Goal: Task Accomplishment & Management: Manage account settings

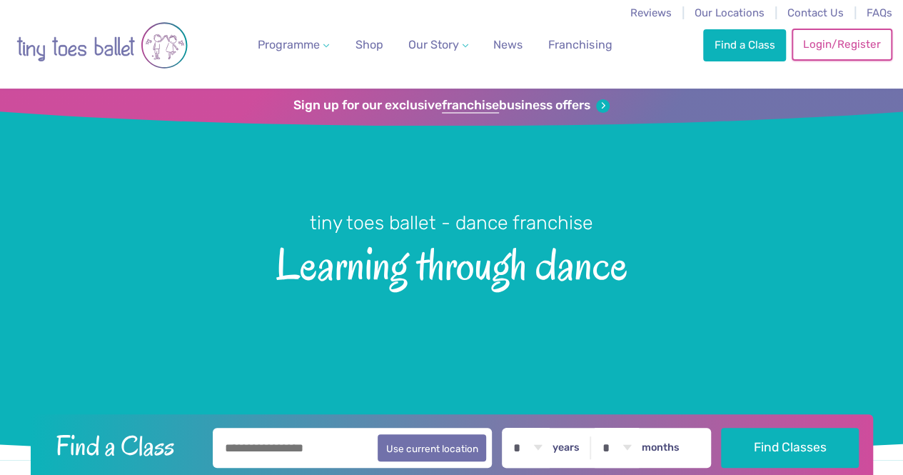
click at [854, 41] on link "Login/Register" at bounding box center [842, 44] width 100 height 31
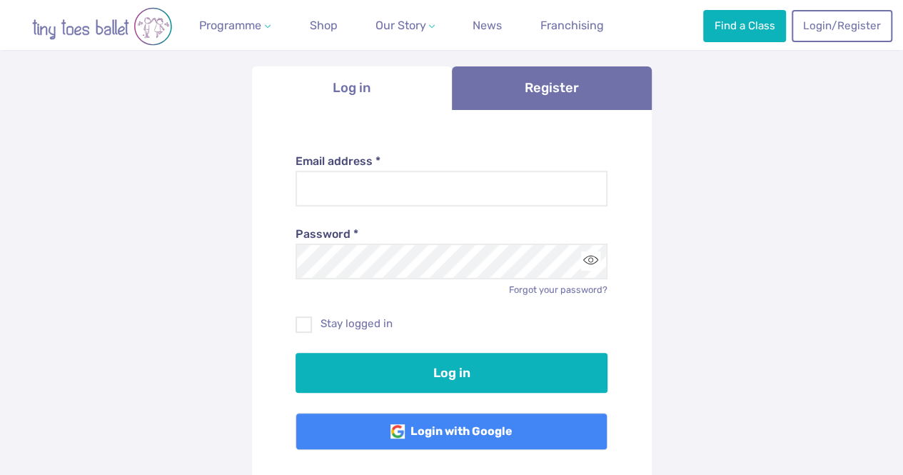
scroll to position [127, 0]
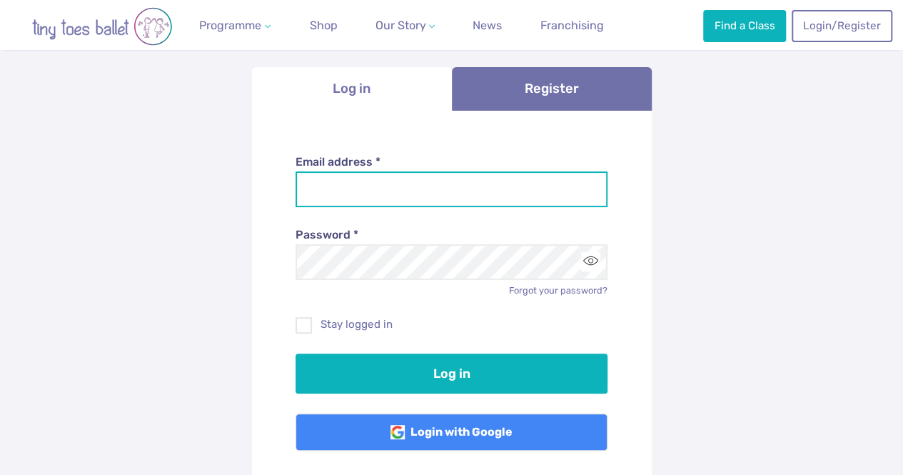
click at [373, 177] on input "Email address *" at bounding box center [452, 189] width 312 height 36
type input "**********"
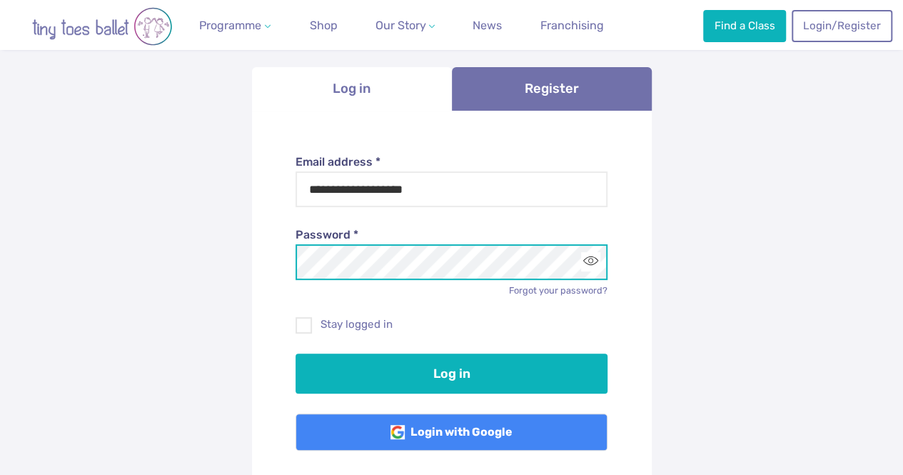
click at [296, 353] on button "Log in" at bounding box center [452, 373] width 312 height 40
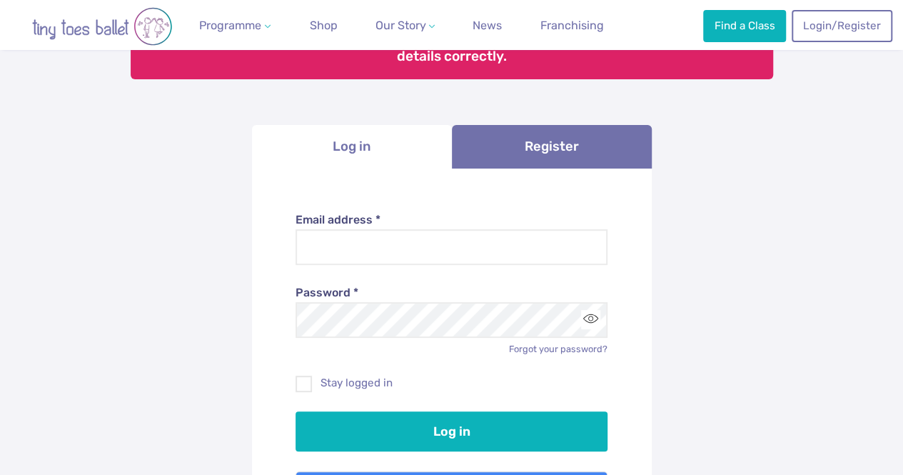
scroll to position [161, 0]
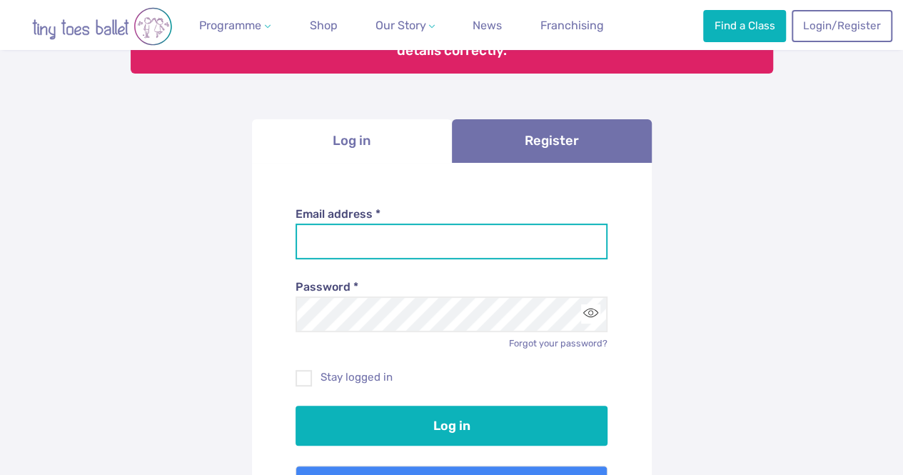
click at [384, 246] on input "Email address *" at bounding box center [452, 242] width 312 height 36
type input "**********"
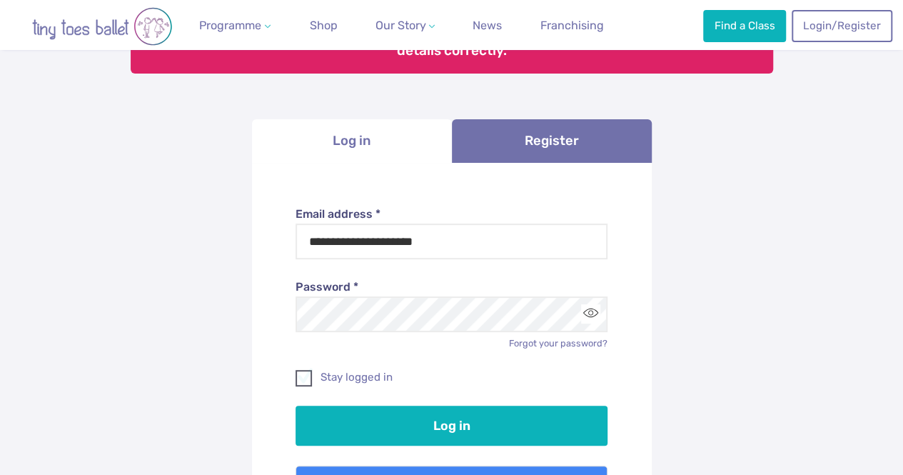
click at [303, 378] on span at bounding box center [304, 380] width 15 height 13
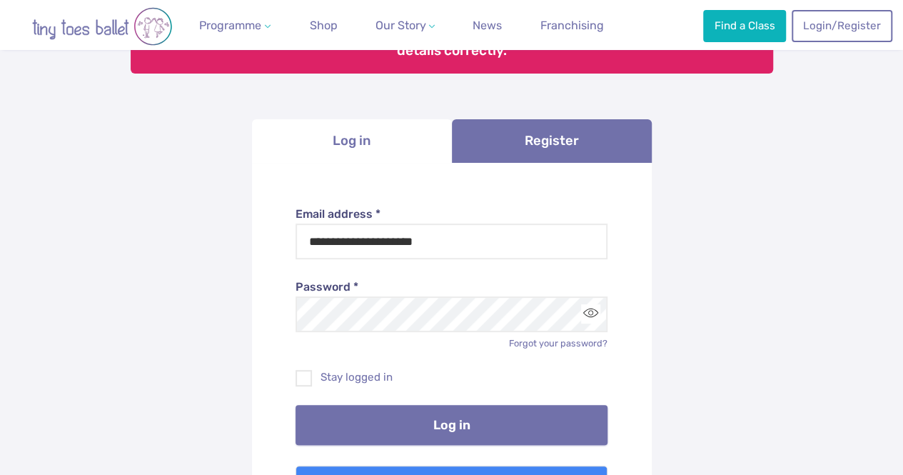
click at [406, 439] on button "Log in" at bounding box center [452, 425] width 312 height 40
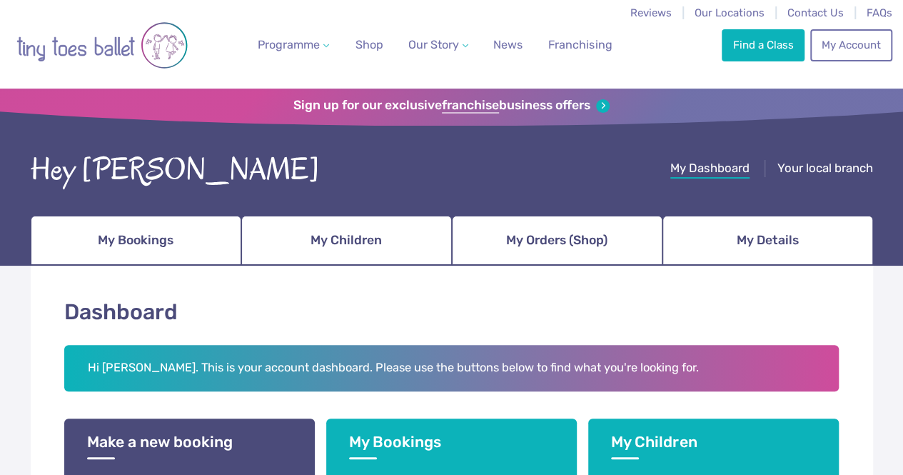
click at [476, 320] on h1 "Dashboard" at bounding box center [452, 312] width 776 height 31
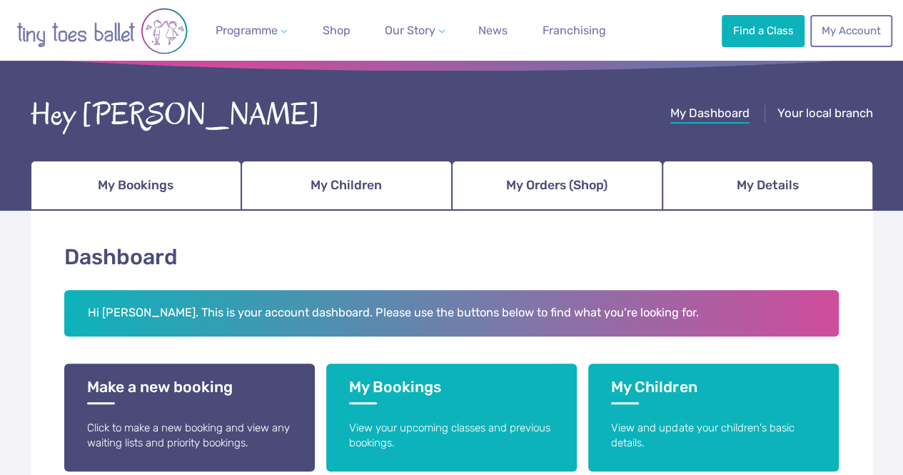
scroll to position [56, 0]
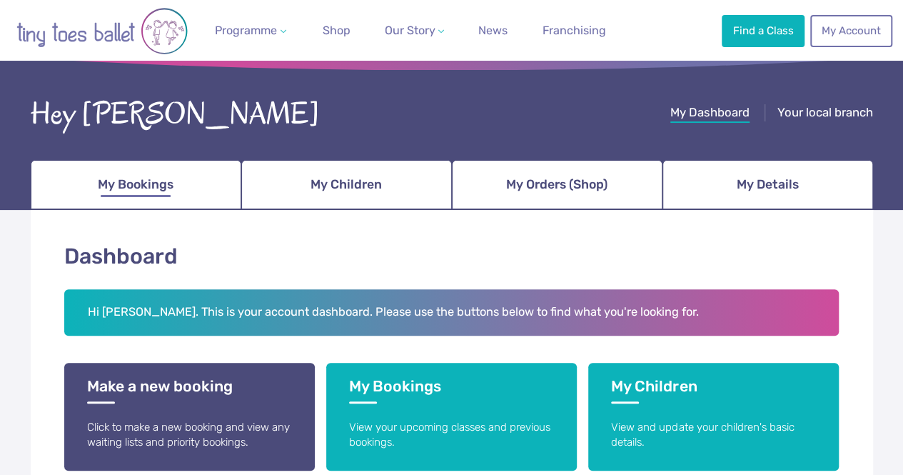
click at [149, 182] on span "My Bookings" at bounding box center [136, 184] width 76 height 25
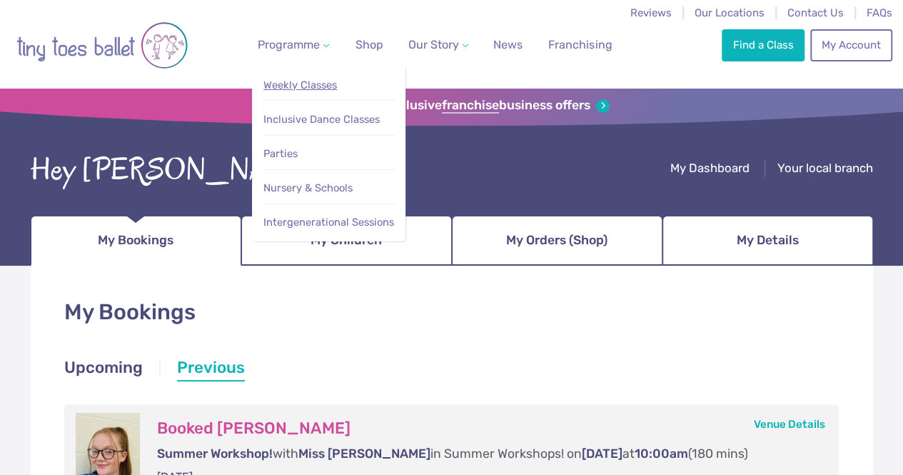
click at [303, 96] on link "Weekly Classes" at bounding box center [329, 85] width 133 height 26
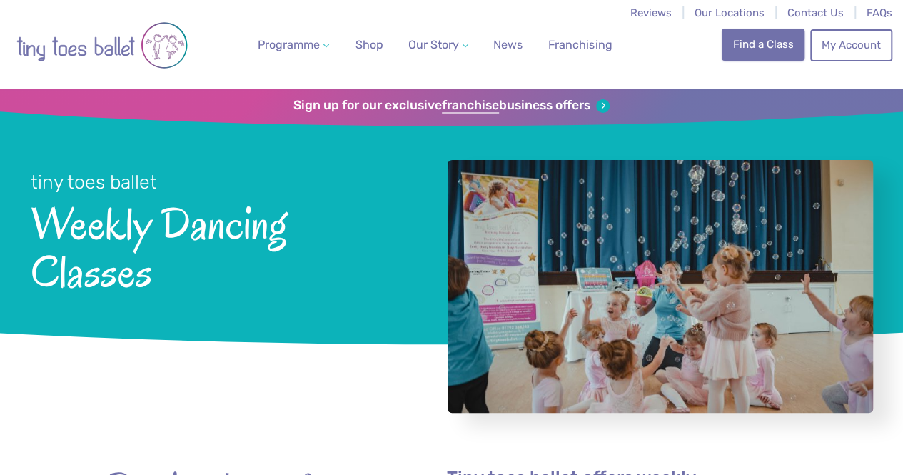
click at [785, 46] on link "Find a Class" at bounding box center [763, 44] width 83 height 31
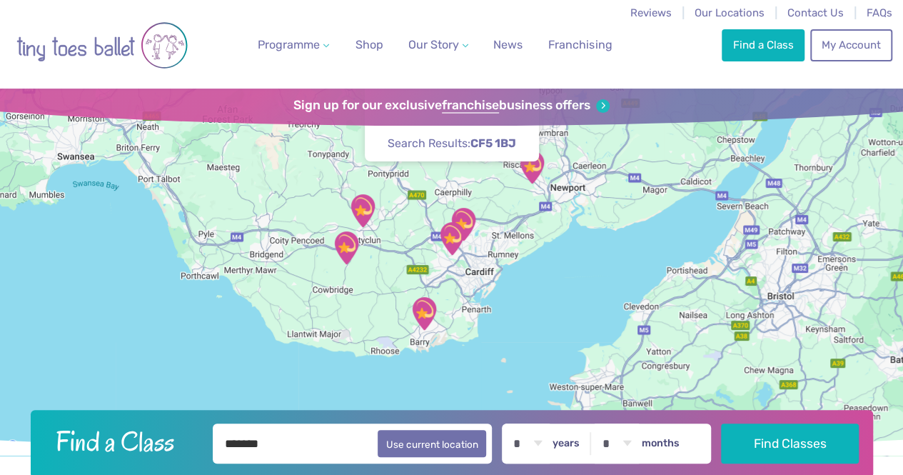
click at [550, 445] on select "* * * * * * * * * * ** ** **" at bounding box center [528, 443] width 44 height 40
select select "*"
click at [514, 423] on select "* * * * * * * * * * ** ** **" at bounding box center [528, 443] width 44 height 40
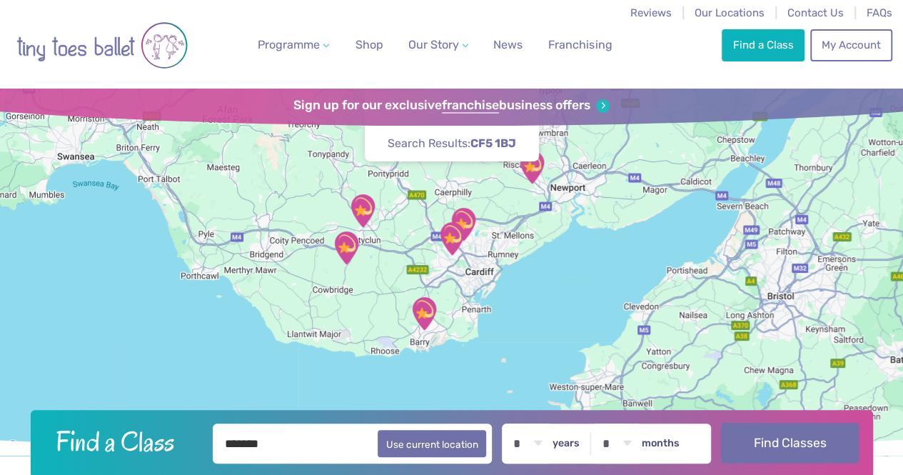
click at [776, 452] on button "Find Classes" at bounding box center [790, 443] width 138 height 40
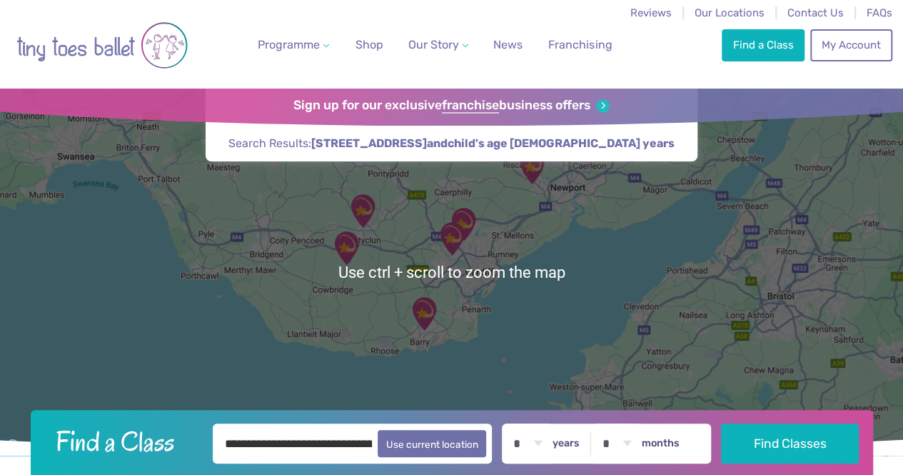
click at [456, 236] on img "Llandaff North and Gabalfa Hub" at bounding box center [451, 238] width 47 height 47
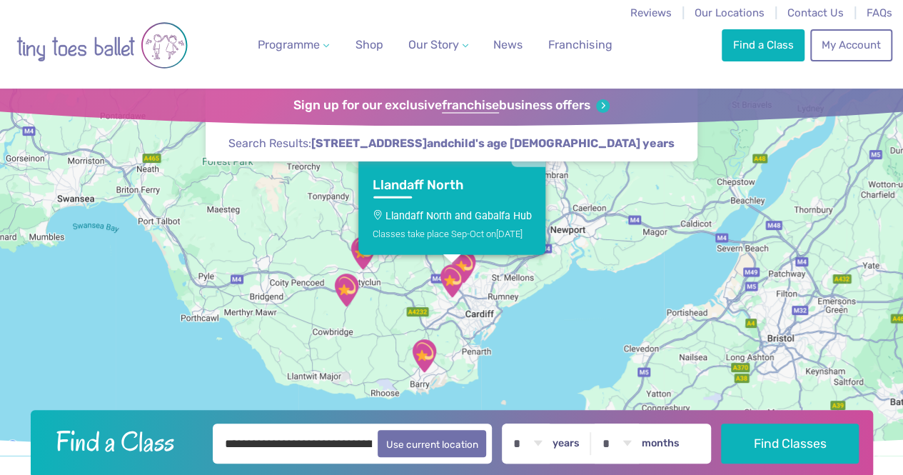
click at [465, 262] on img "Llandaff North and Gabalfa Hub" at bounding box center [451, 280] width 47 height 47
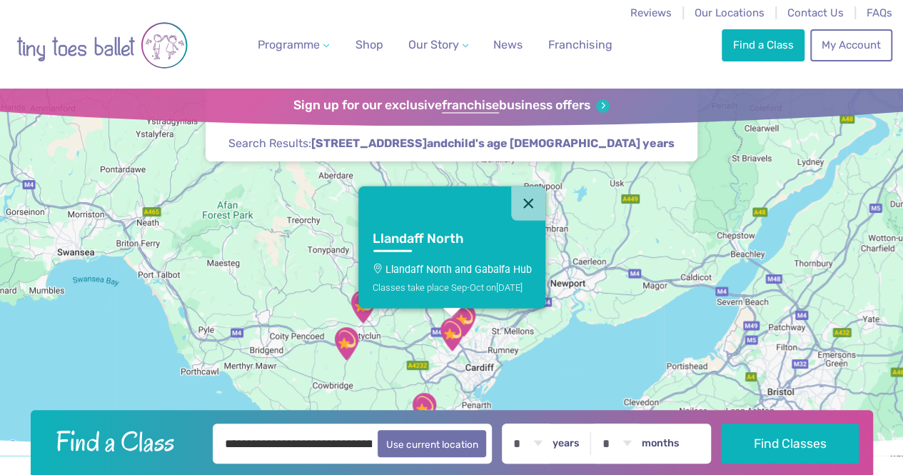
drag, startPoint x: 493, startPoint y: 302, endPoint x: 491, endPoint y: 359, distance: 57.2
click at [491, 359] on div "[GEOGRAPHIC_DATA] and Gabalfa Hub Classes take place Sep-Oct [DATE]" at bounding box center [451, 272] width 903 height 367
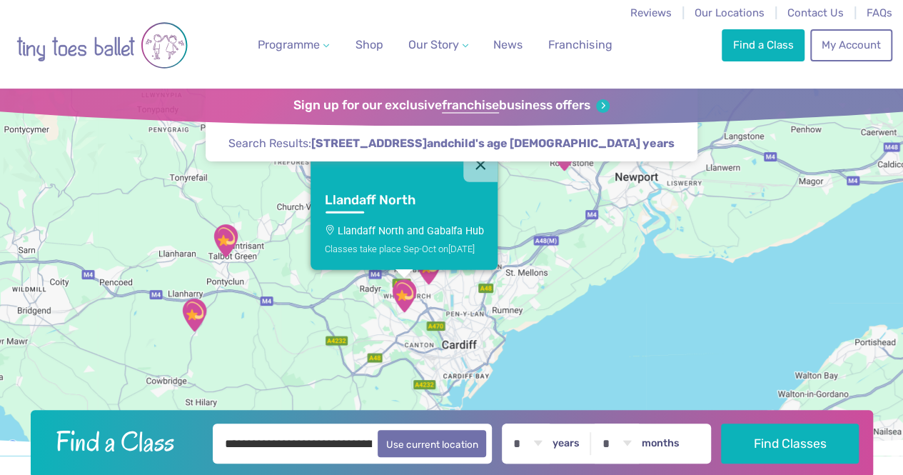
click at [428, 286] on img "Maes Y Coed Community Centre" at bounding box center [428, 267] width 47 height 47
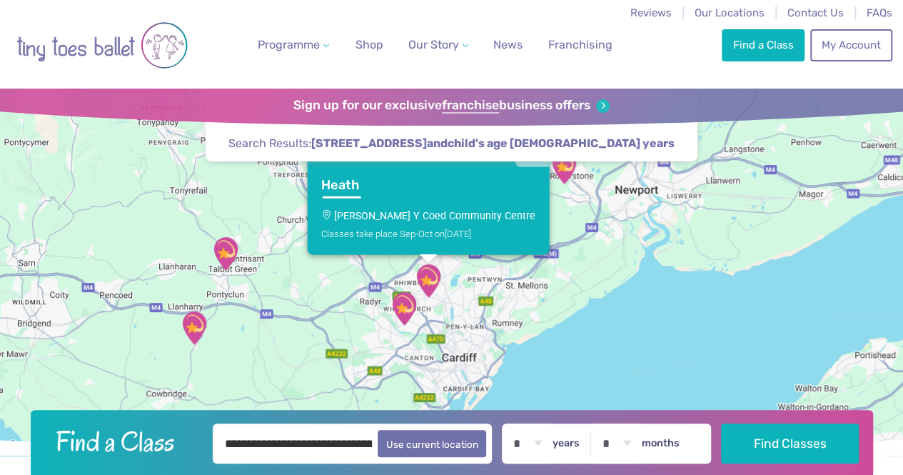
click at [379, 212] on p "[PERSON_NAME] Y Coed Community Centre" at bounding box center [428, 215] width 214 height 11
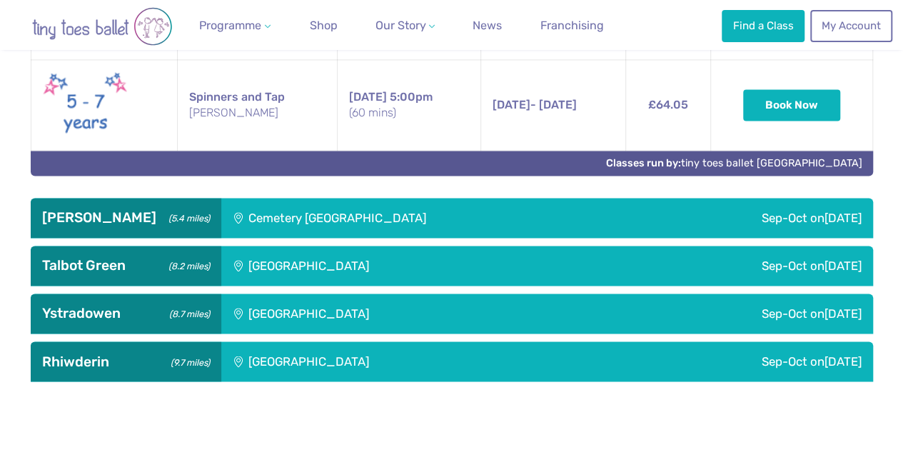
scroll to position [1033, 0]
